Goal: Task Accomplishment & Management: Complete application form

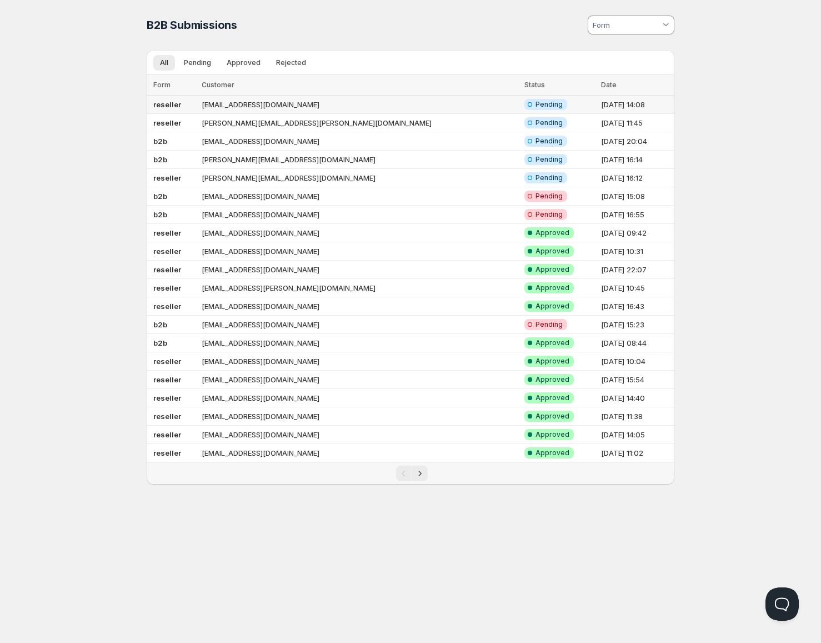
click at [198, 104] on td "reseller" at bounding box center [173, 105] width 52 height 18
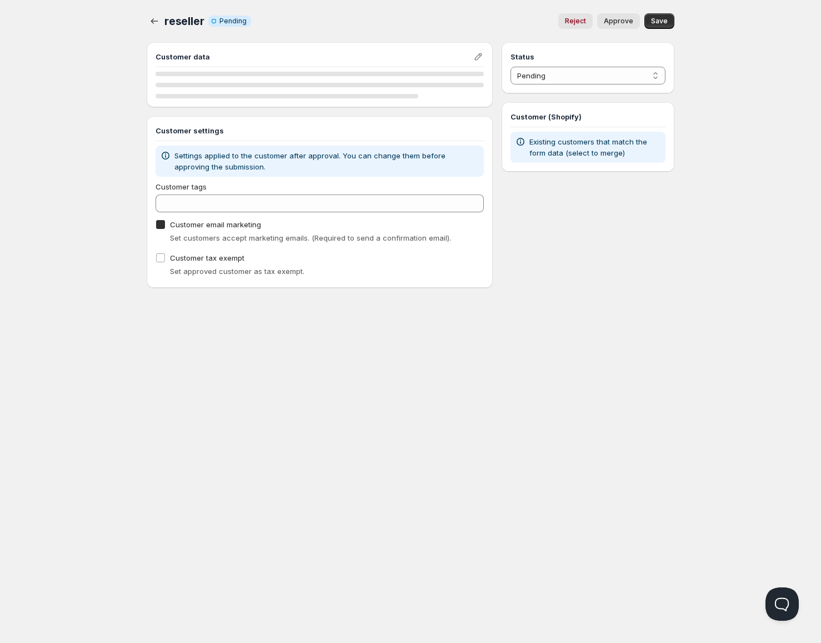
checkbox input "true"
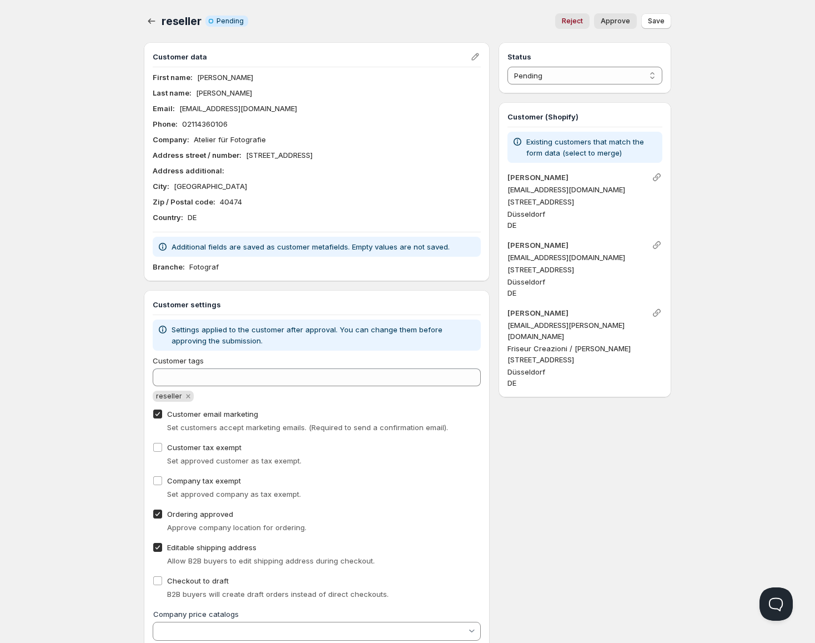
click at [617, 18] on span "Approve" at bounding box center [615, 21] width 29 height 9
select select "1"
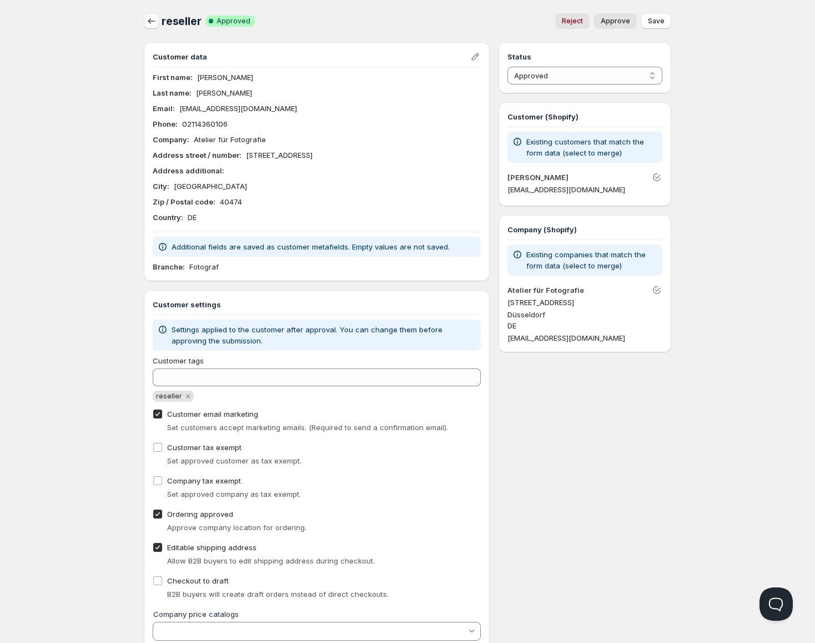
click at [151, 25] on icon "button" at bounding box center [151, 21] width 11 height 11
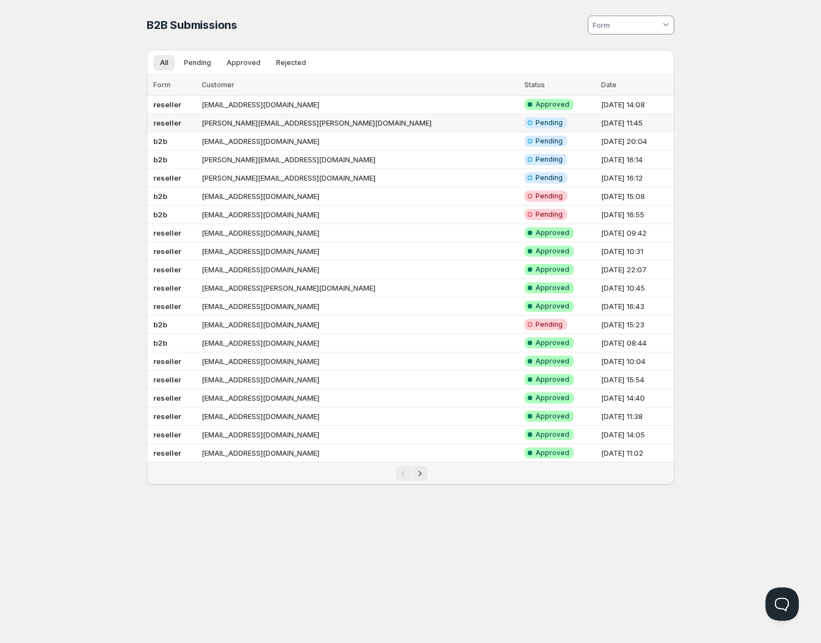
click at [191, 122] on td "reseller" at bounding box center [173, 123] width 52 height 18
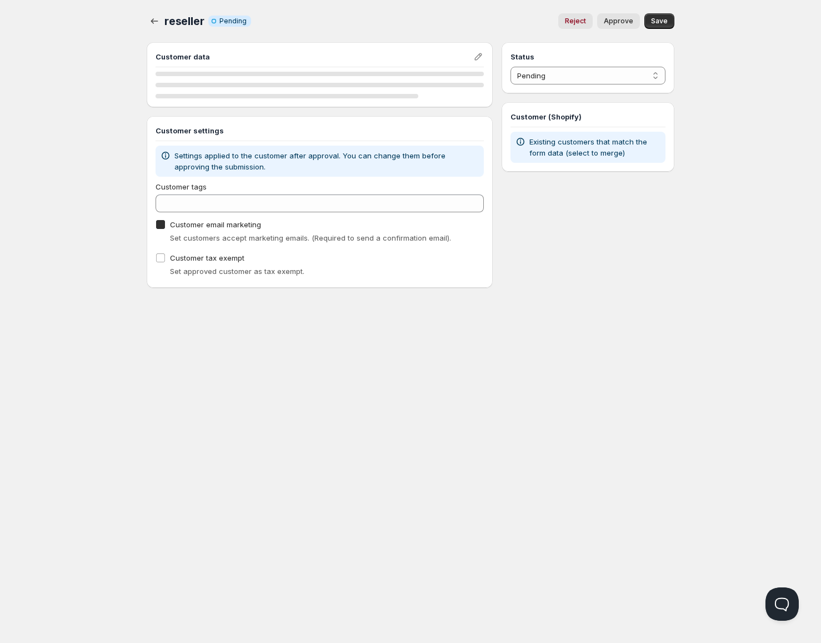
checkbox input "true"
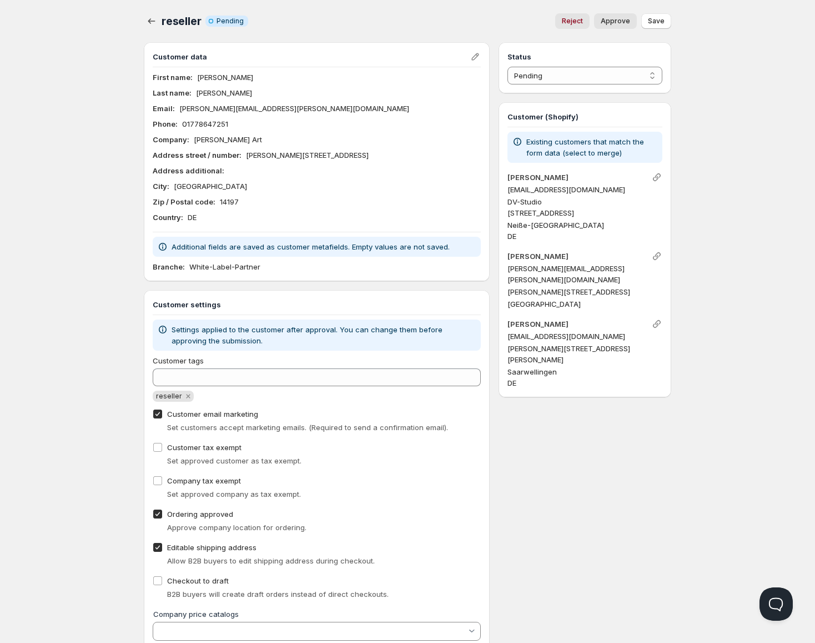
click at [623, 22] on span "Approve" at bounding box center [615, 21] width 29 height 9
select select "1"
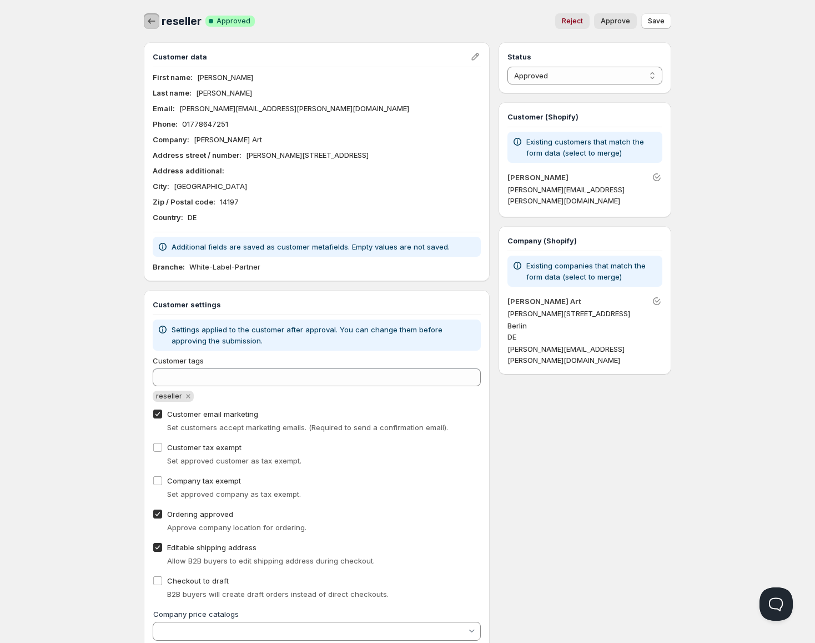
click at [147, 14] on button "button" at bounding box center [152, 21] width 16 height 16
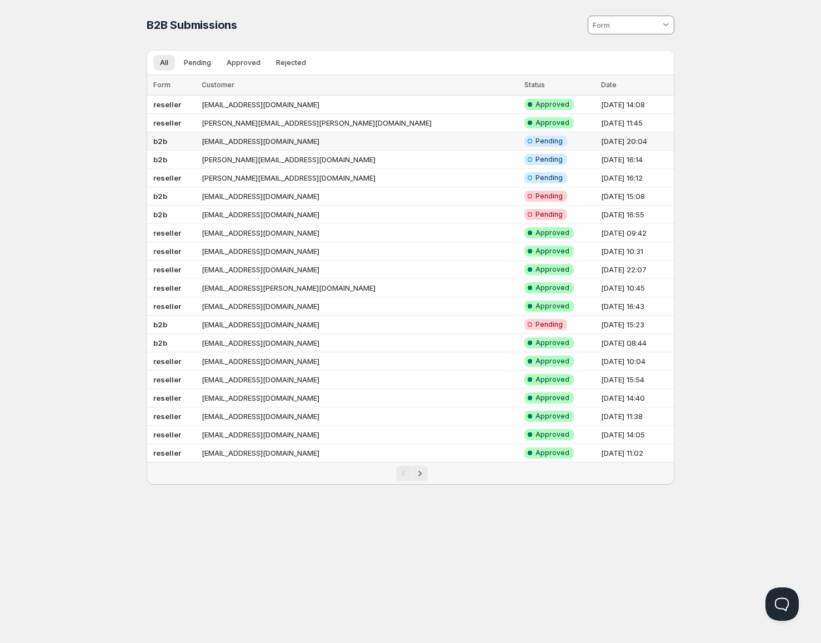
click at [198, 143] on td "b2b" at bounding box center [173, 141] width 52 height 18
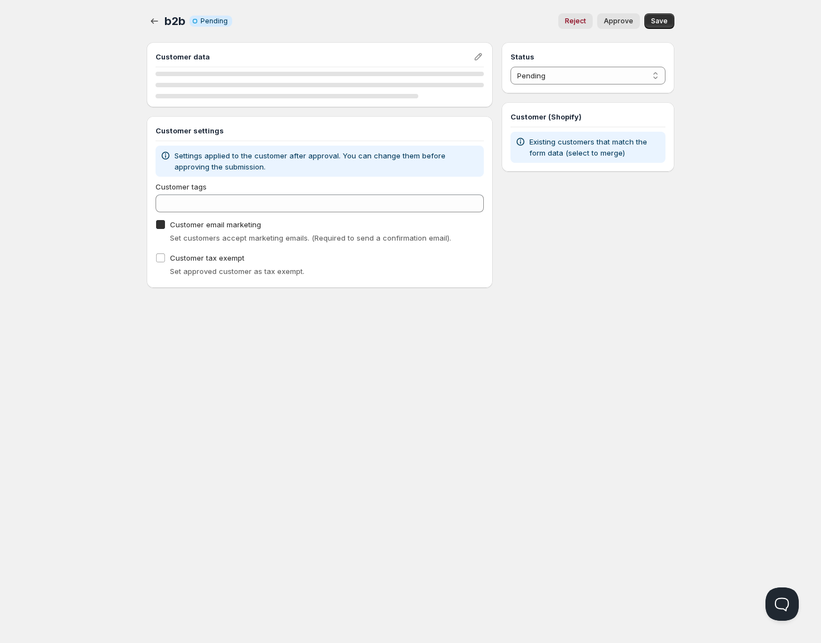
checkbox input "true"
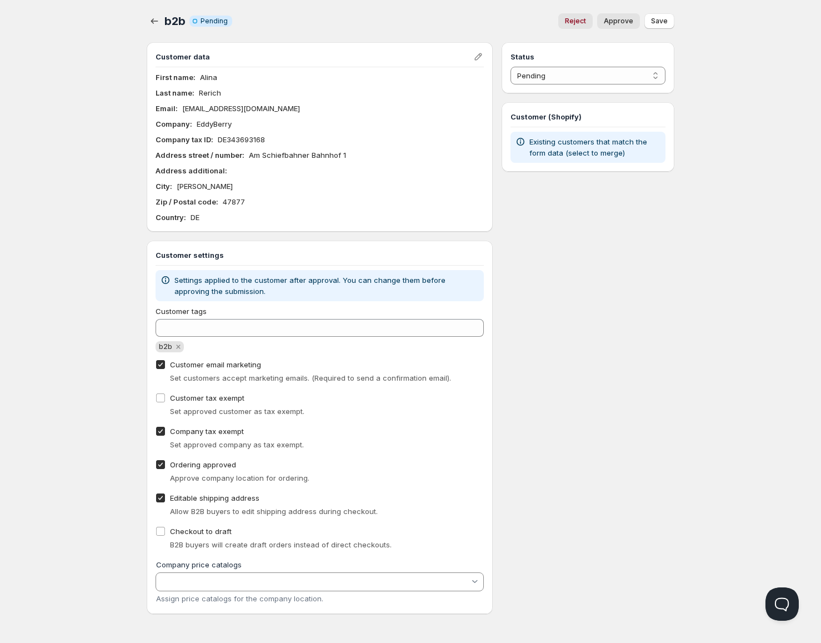
click at [621, 19] on span "Approve" at bounding box center [618, 21] width 29 height 9
select select "1"
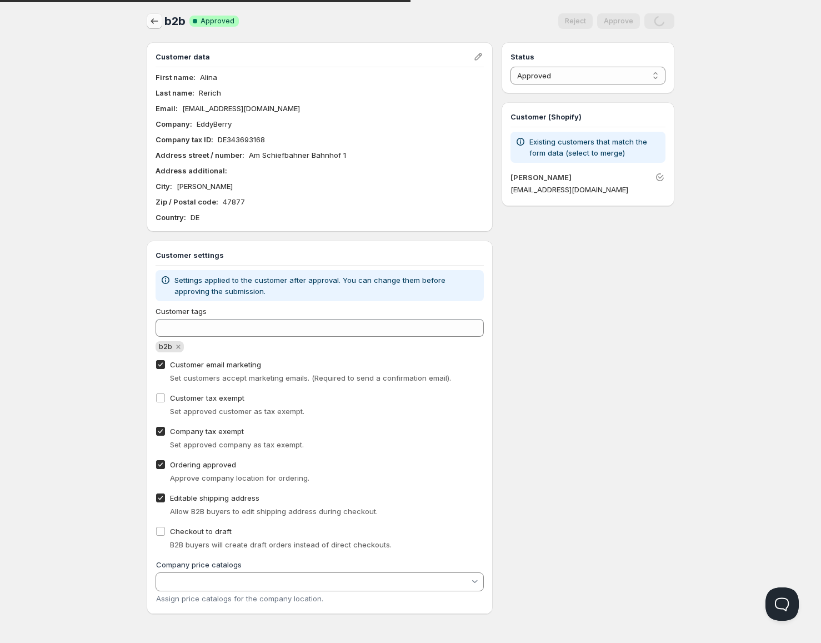
click at [150, 22] on icon "button" at bounding box center [154, 21] width 11 height 11
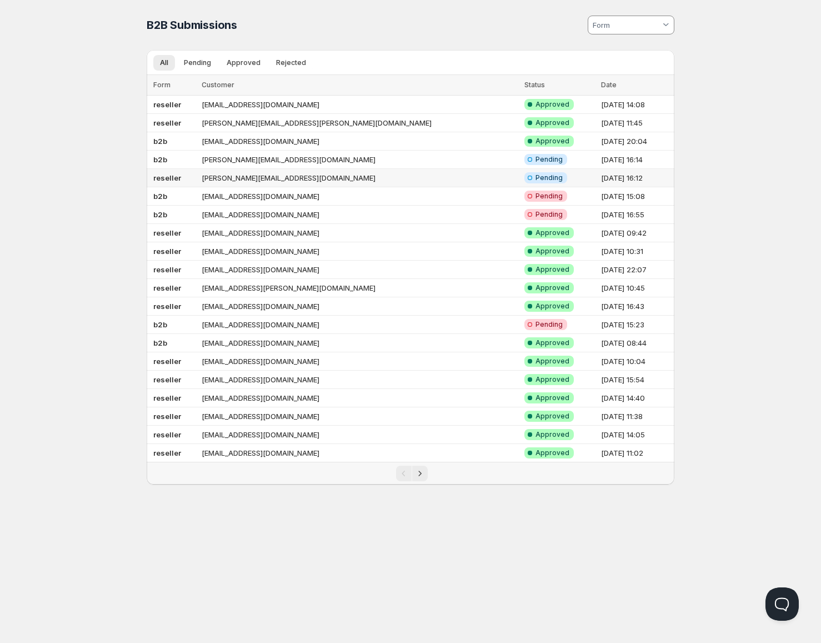
click at [191, 179] on td "reseller" at bounding box center [173, 178] width 52 height 18
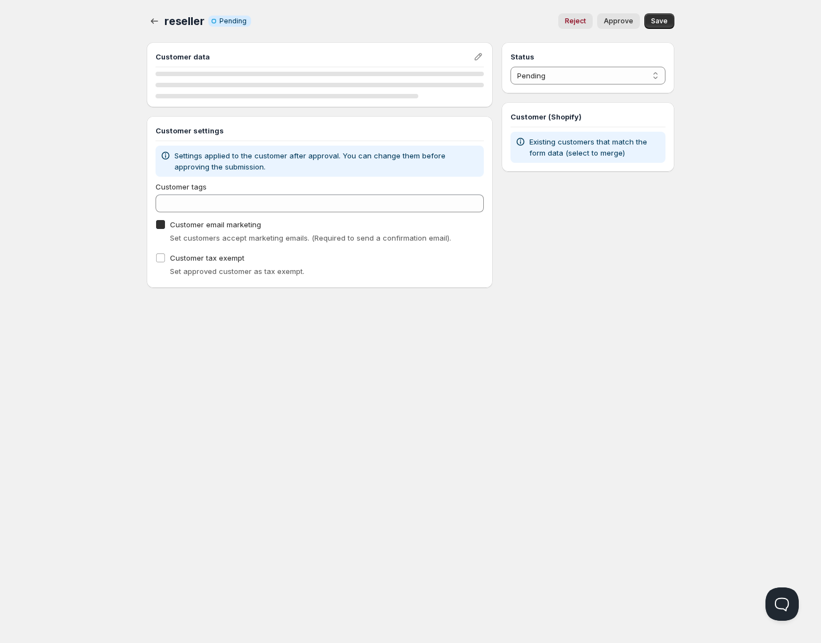
checkbox input "true"
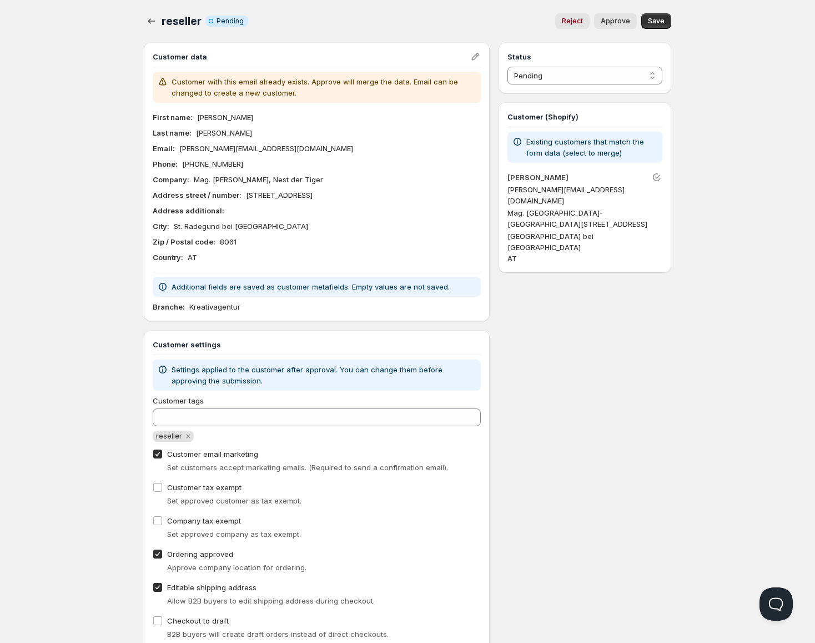
click at [612, 24] on span "Approve" at bounding box center [615, 21] width 29 height 9
select select "1"
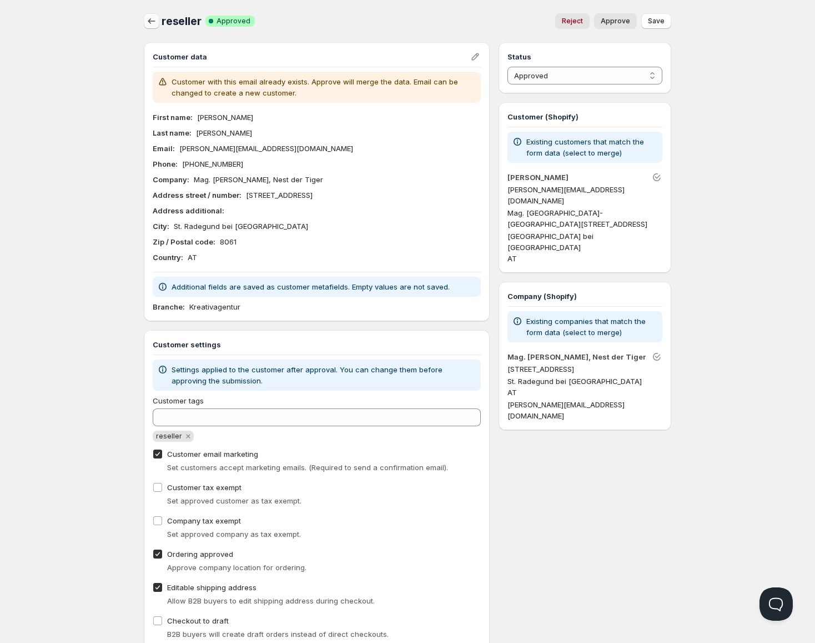
click at [147, 17] on icon "button" at bounding box center [151, 21] width 11 height 11
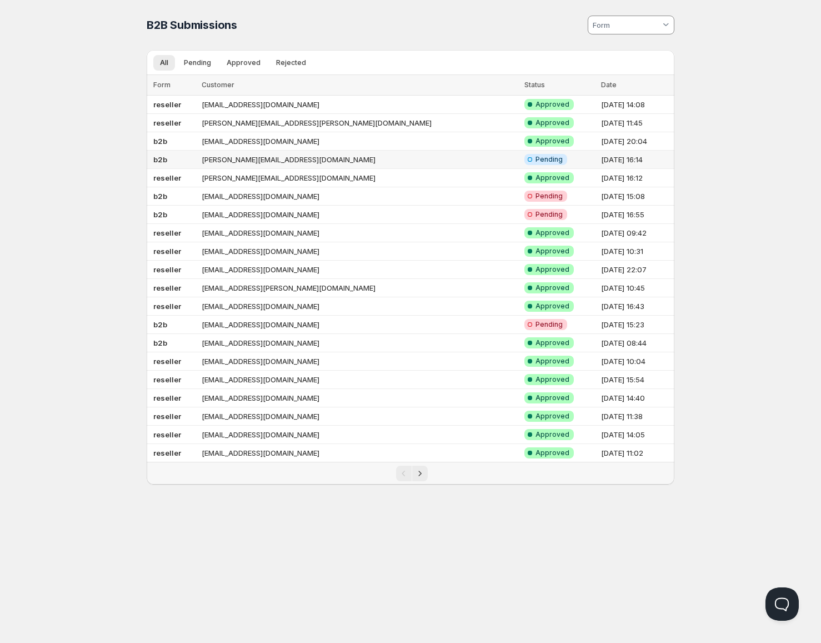
click at [198, 167] on td "b2b" at bounding box center [173, 160] width 52 height 18
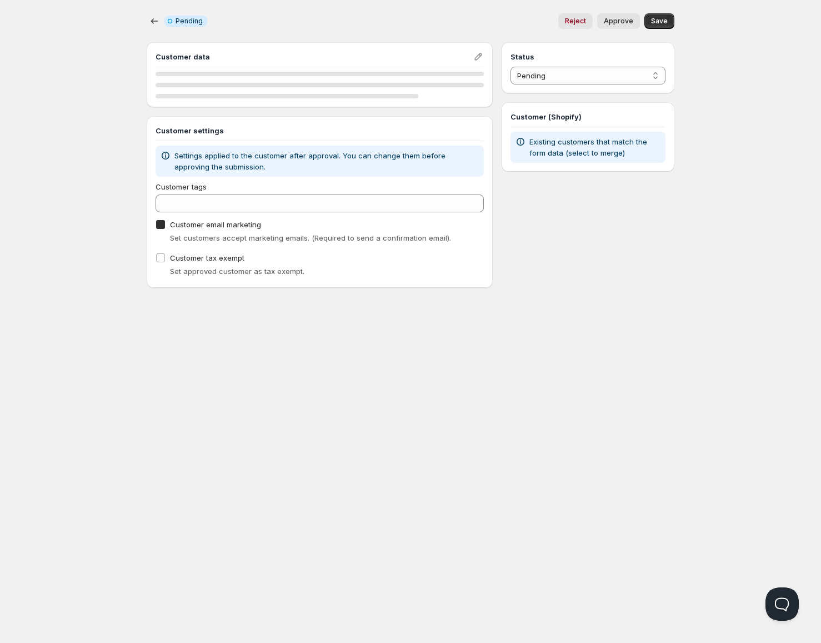
checkbox input "true"
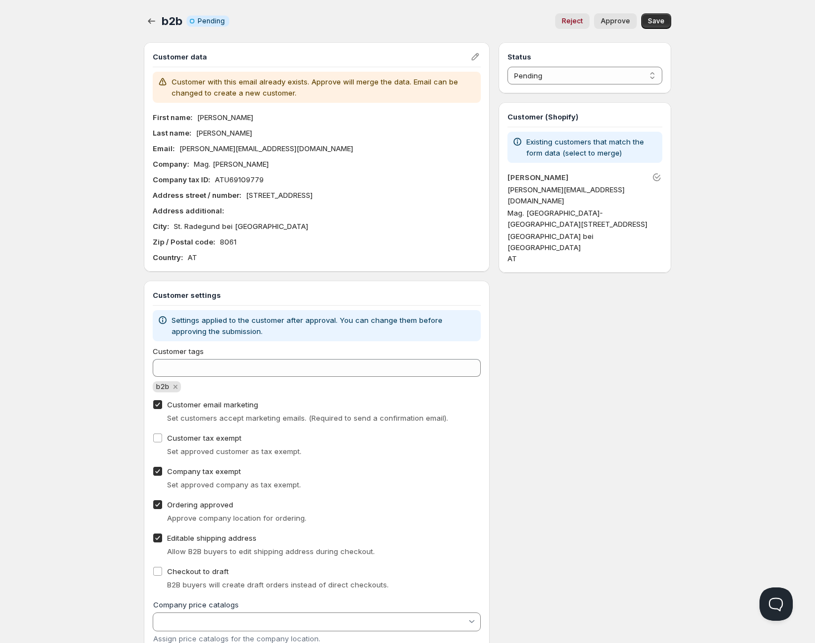
click at [623, 18] on span "Approve" at bounding box center [615, 21] width 29 height 9
select select "1"
click at [151, 24] on icon "button" at bounding box center [151, 21] width 11 height 11
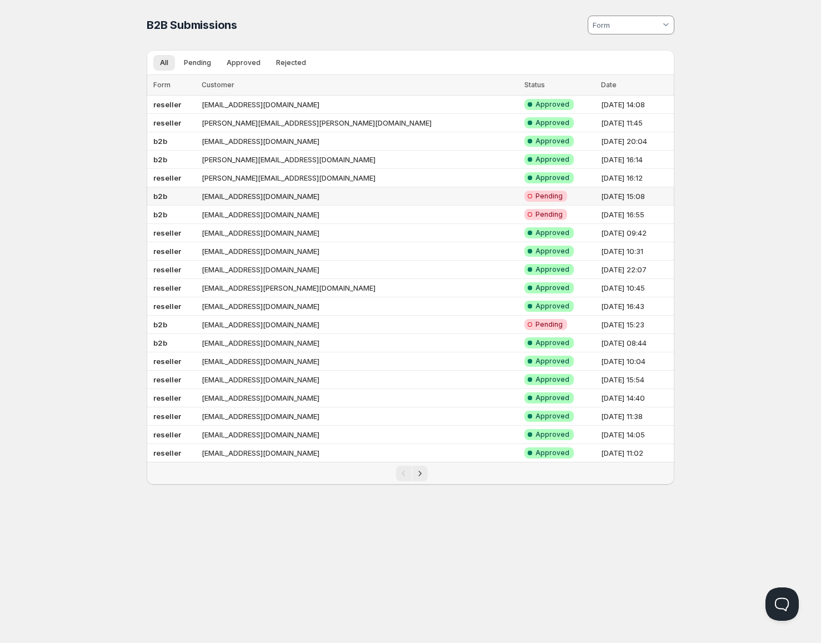
click at [191, 197] on td "b2b" at bounding box center [173, 196] width 52 height 18
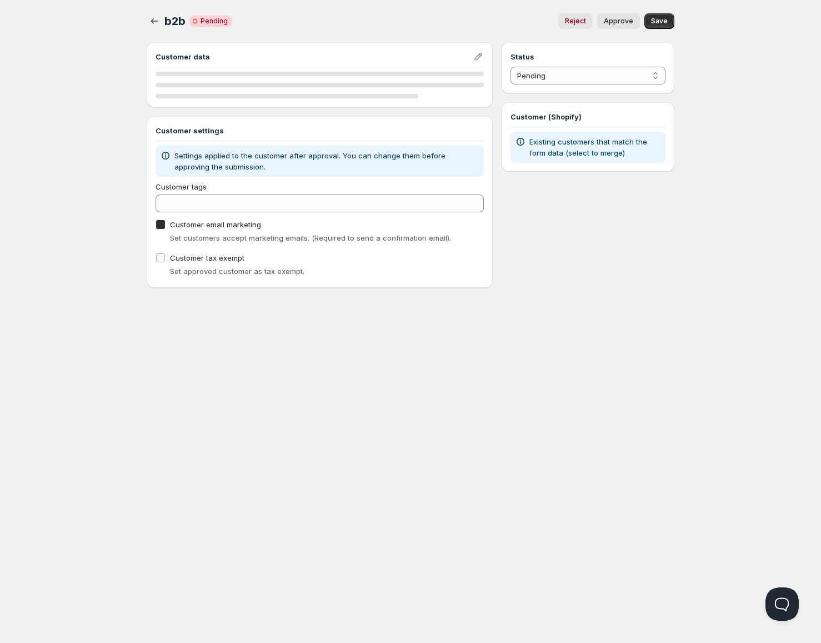
checkbox input "true"
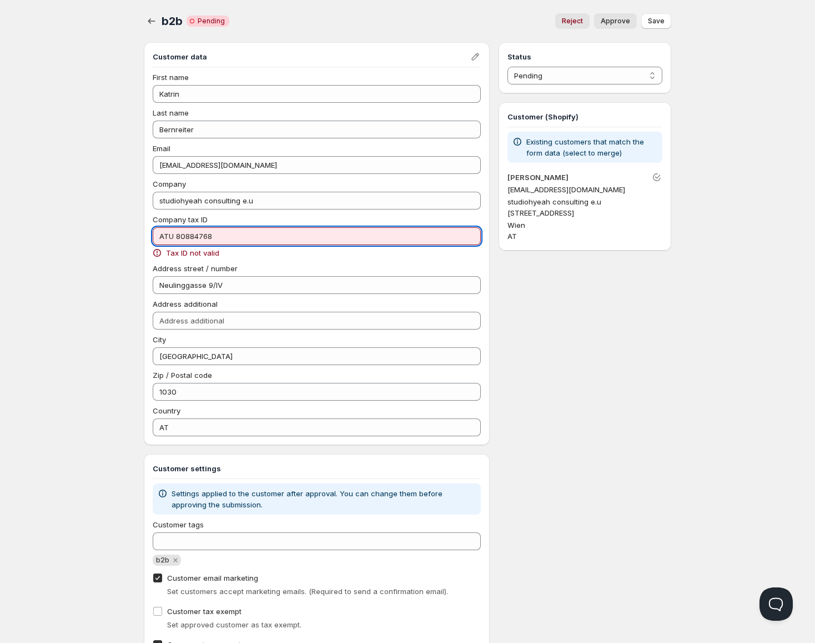
click at [179, 237] on input "ATU 80884768" at bounding box center [317, 236] width 328 height 18
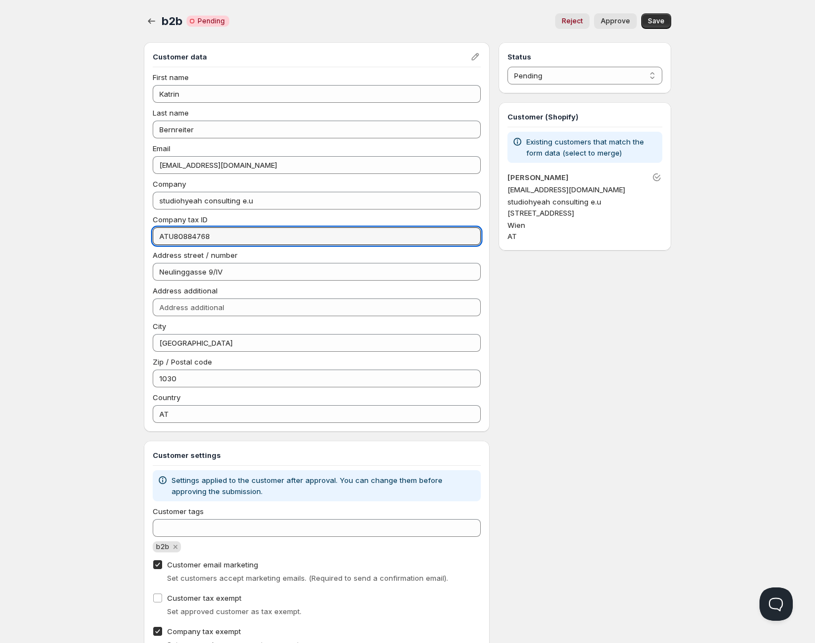
type input "ATU80884768"
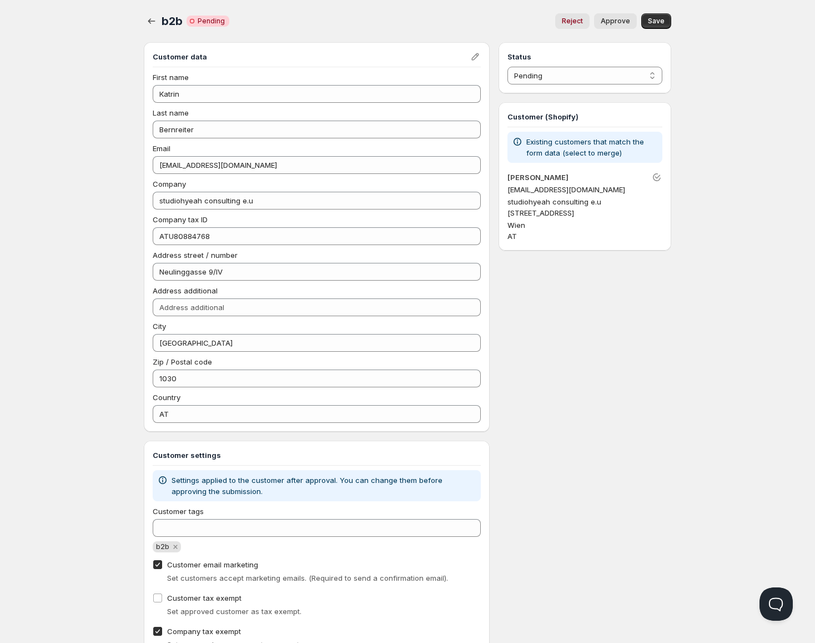
click at [619, 24] on span "Approve" at bounding box center [615, 21] width 29 height 9
select select "1"
